Goal: Task Accomplishment & Management: Manage account settings

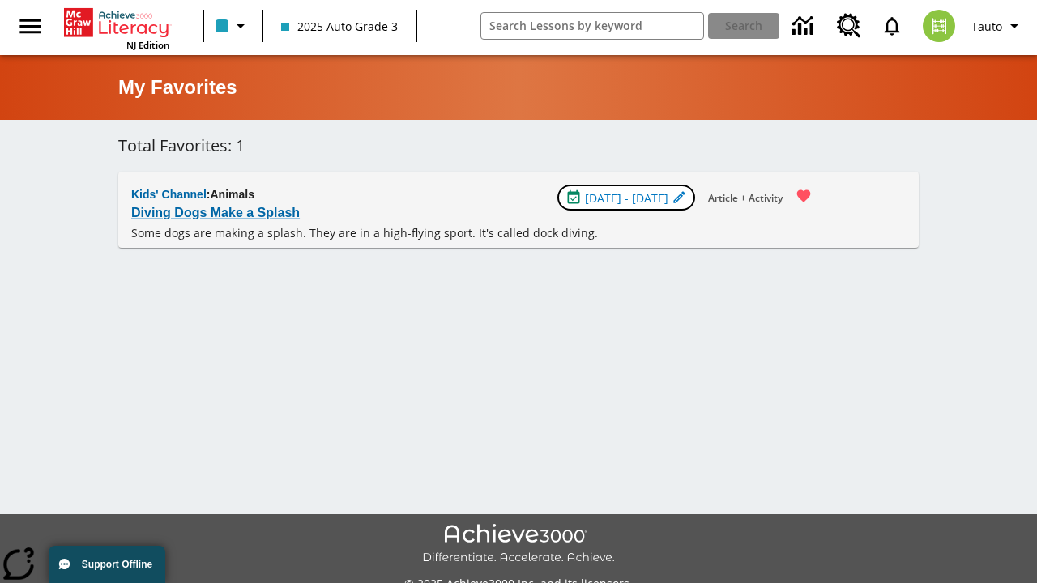
click at [627, 198] on span "[DATE] - [DATE]" at bounding box center [626, 198] width 83 height 17
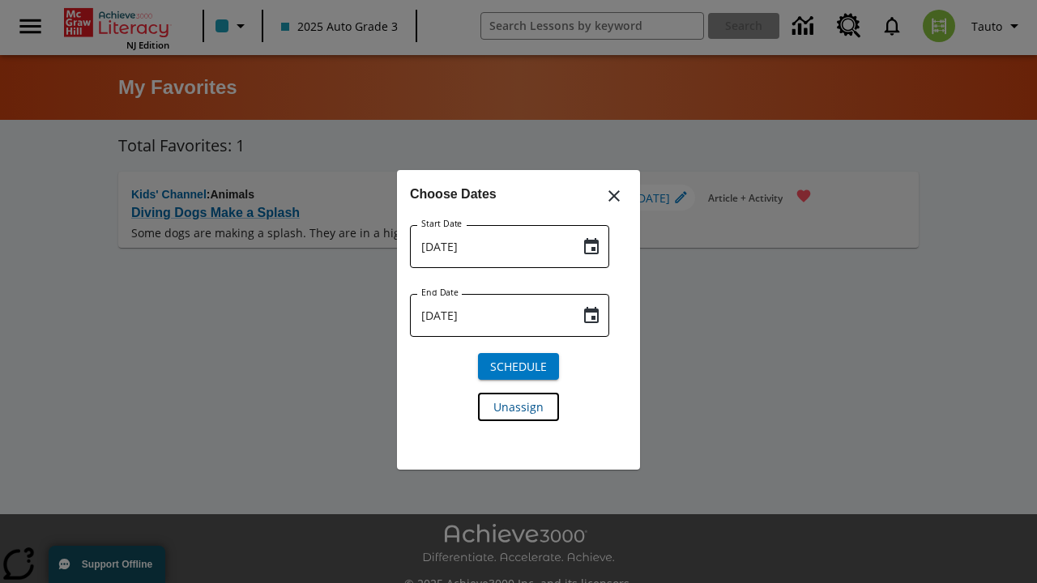
click at [518, 406] on span "Unassign" at bounding box center [518, 407] width 50 height 17
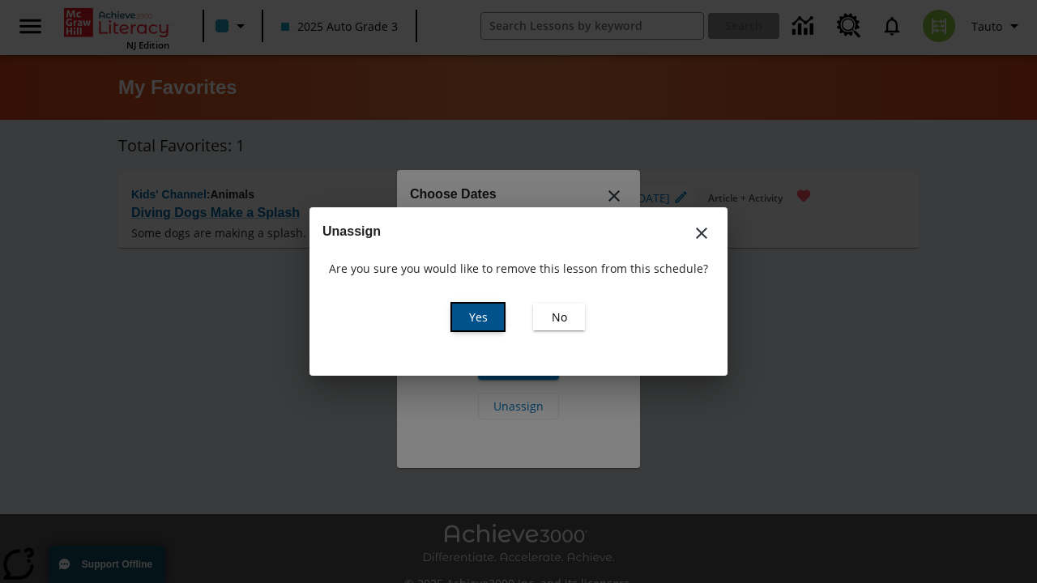
click at [478, 317] on span "Yes" at bounding box center [478, 317] width 19 height 17
